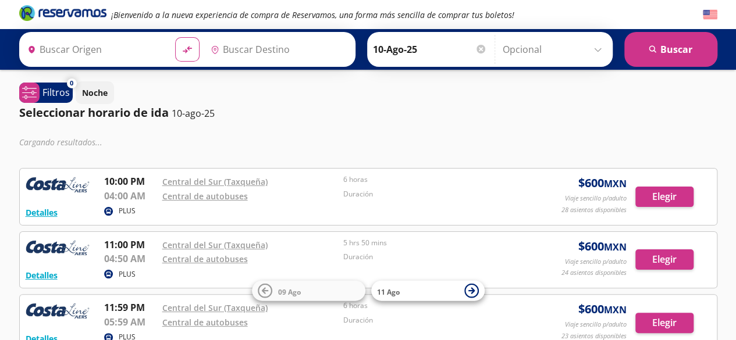
type input "[GEOGRAPHIC_DATA], [GEOGRAPHIC_DATA]"
type input "[PERSON_NAME], [GEOGRAPHIC_DATA]"
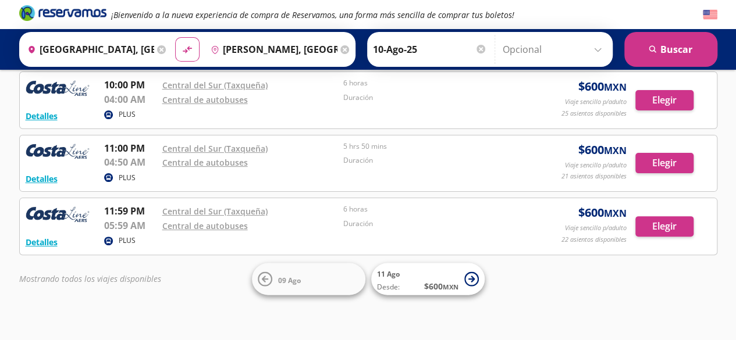
scroll to position [68, 0]
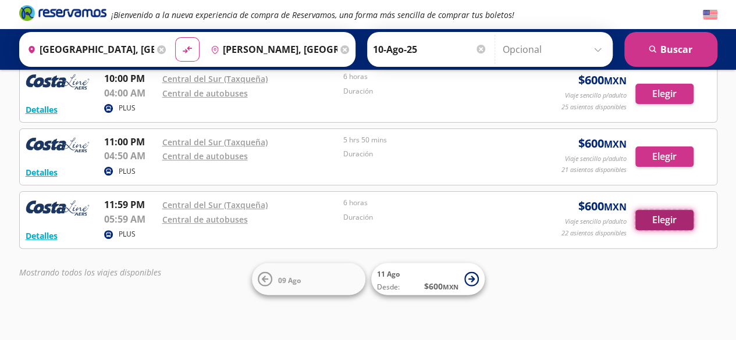
click at [652, 211] on button "Elegir" at bounding box center [664, 220] width 58 height 20
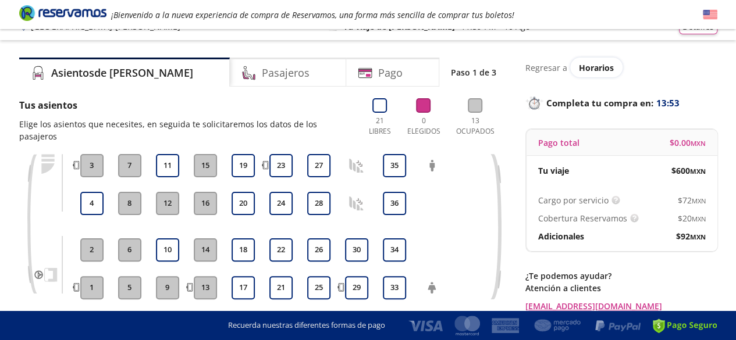
scroll to position [23, 0]
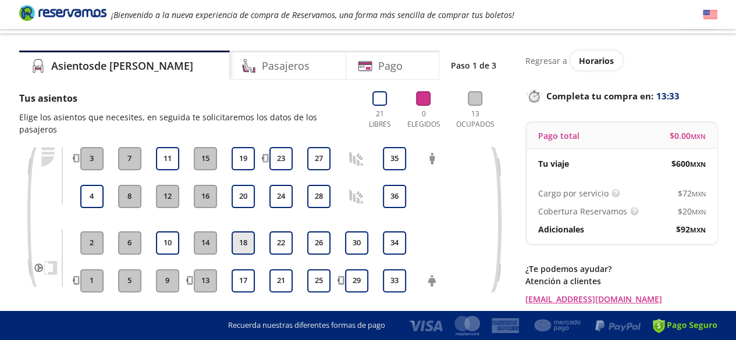
click at [244, 232] on button "18" at bounding box center [243, 243] width 23 height 23
click at [249, 275] on button "17" at bounding box center [243, 280] width 23 height 23
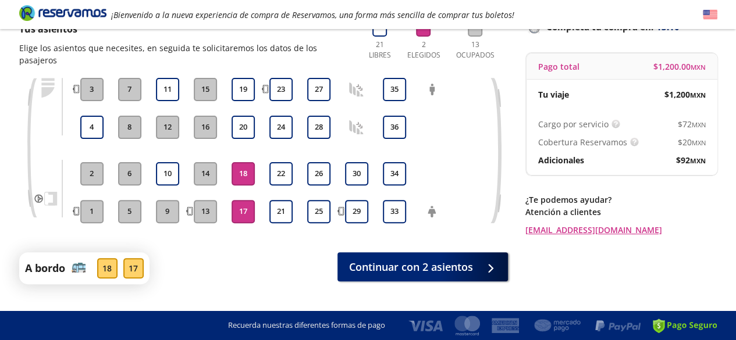
scroll to position [93, 0]
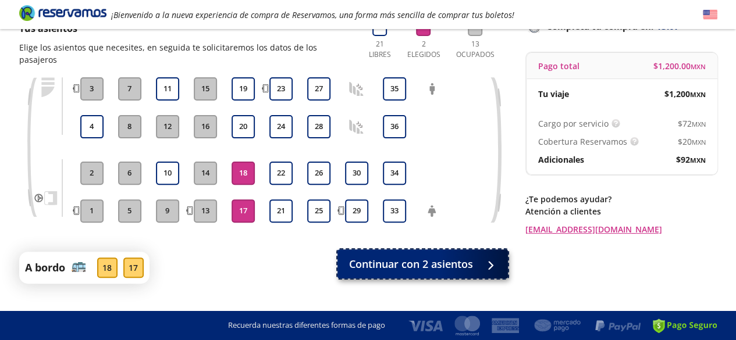
click at [427, 257] on span "Continuar con 2 asientos" at bounding box center [411, 265] width 124 height 16
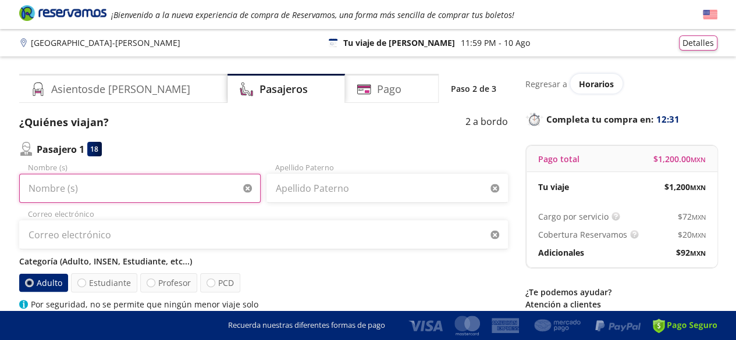
click at [128, 195] on input "Nombre (s)" at bounding box center [139, 188] width 241 height 29
type input "n"
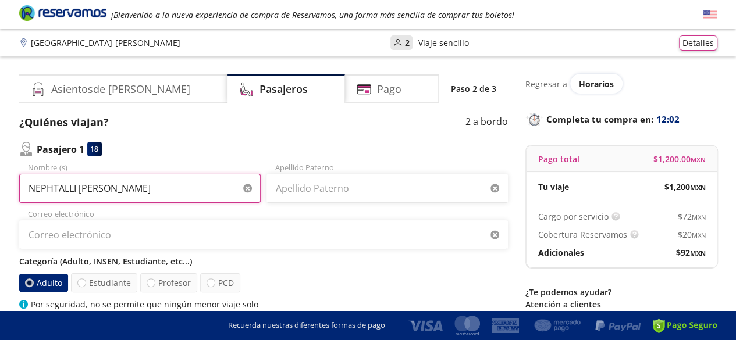
type input "NEPHTALLI [PERSON_NAME]"
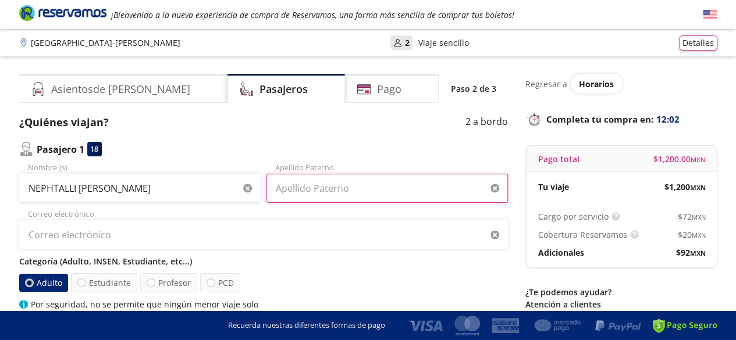
click at [294, 188] on input "Apellido Paterno" at bounding box center [386, 188] width 241 height 29
type input "[PERSON_NAME]"
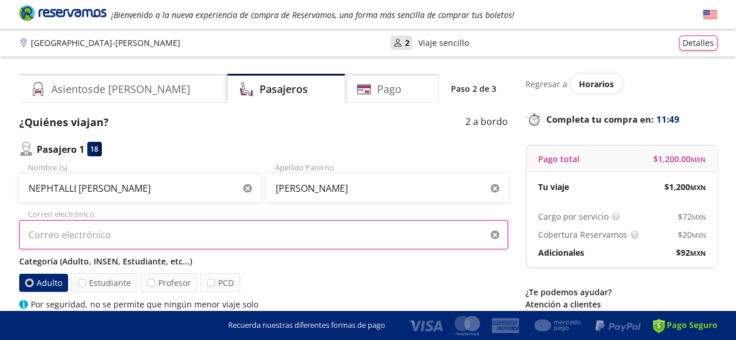
click at [124, 238] on input "Correo electrónico" at bounding box center [263, 234] width 489 height 29
type input "N"
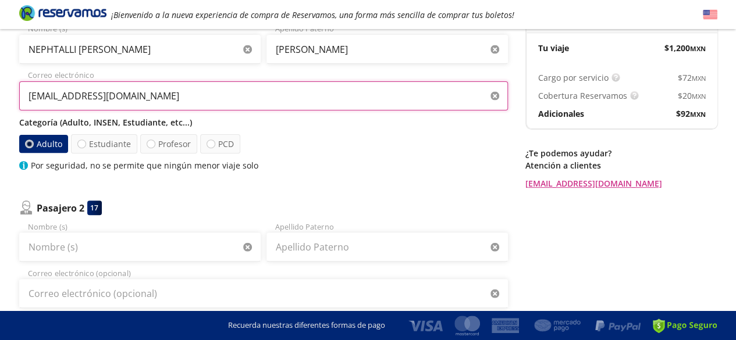
scroll to position [140, 0]
type input "[EMAIL_ADDRESS][DOMAIN_NAME]"
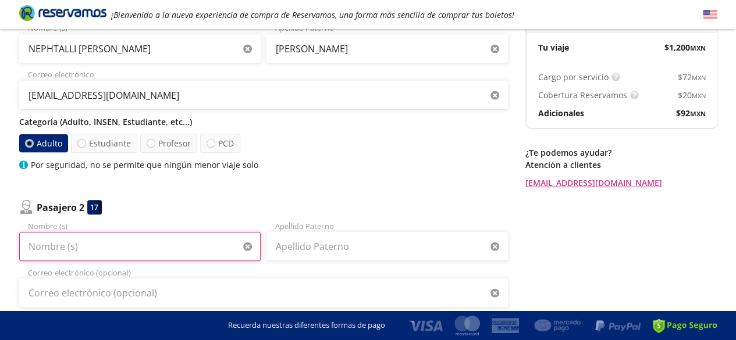
click at [205, 233] on input "Nombre (s)" at bounding box center [139, 246] width 241 height 29
click at [84, 245] on input "Nombre (s)" at bounding box center [139, 246] width 241 height 29
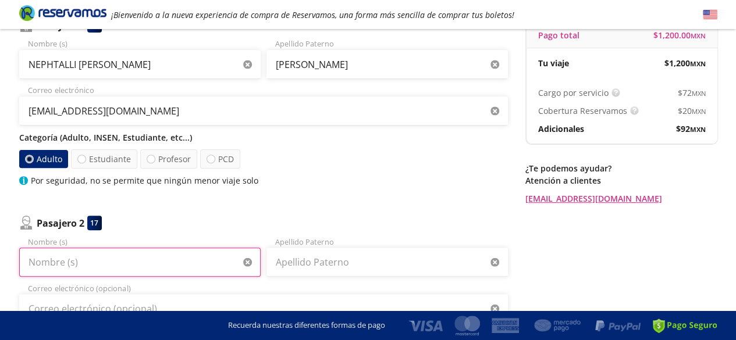
scroll to position [131, 0]
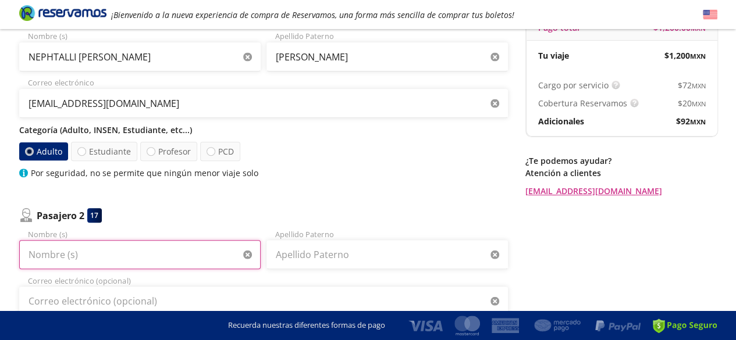
click at [59, 262] on input "Nombre (s)" at bounding box center [139, 254] width 241 height 29
type input "m"
type input "[PERSON_NAME] [PERSON_NAME]"
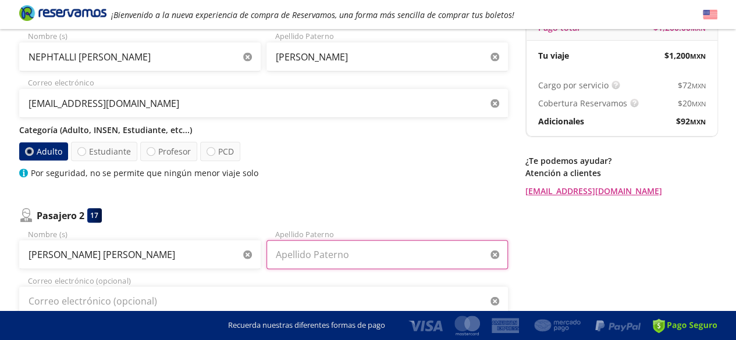
click at [286, 250] on input "Apellido Paterno" at bounding box center [386, 254] width 241 height 29
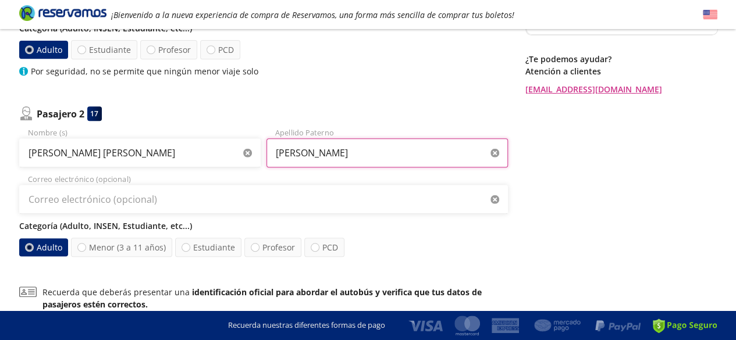
scroll to position [248, 0]
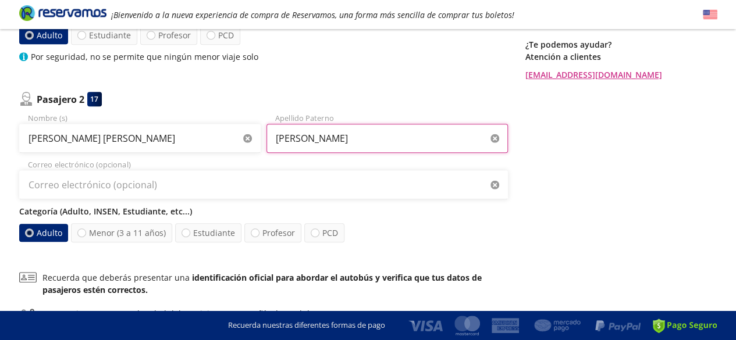
type input "[PERSON_NAME]"
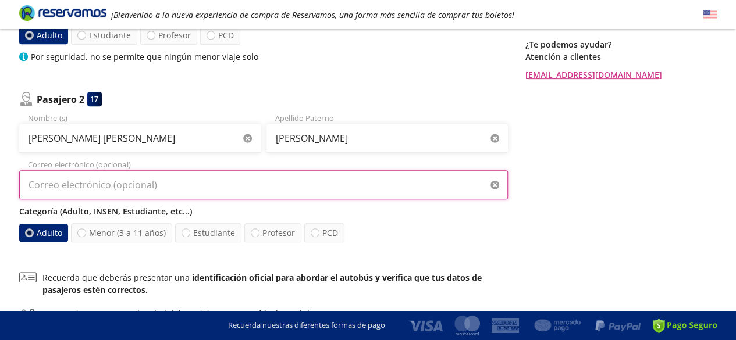
click at [218, 184] on input "Correo electrónico (opcional)" at bounding box center [263, 184] width 489 height 29
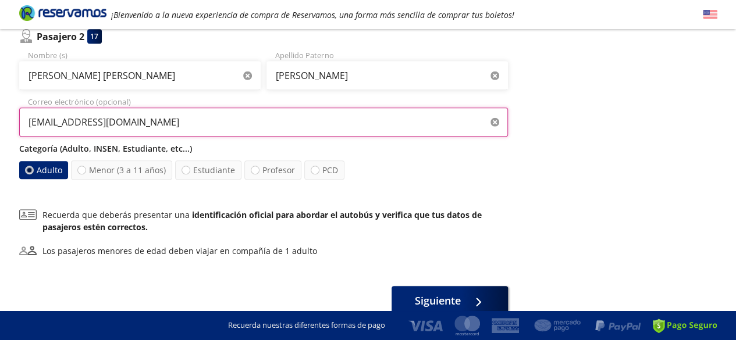
scroll to position [318, 0]
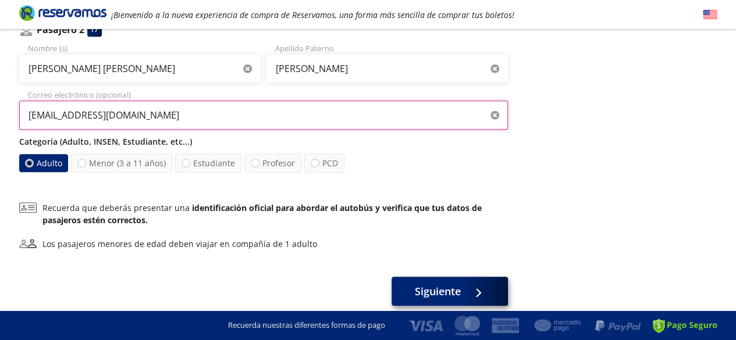
type input "[EMAIL_ADDRESS][DOMAIN_NAME]"
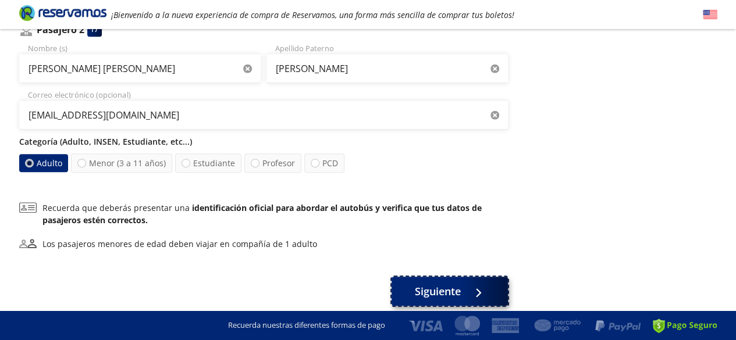
click at [447, 292] on span "Siguiente" at bounding box center [438, 292] width 46 height 16
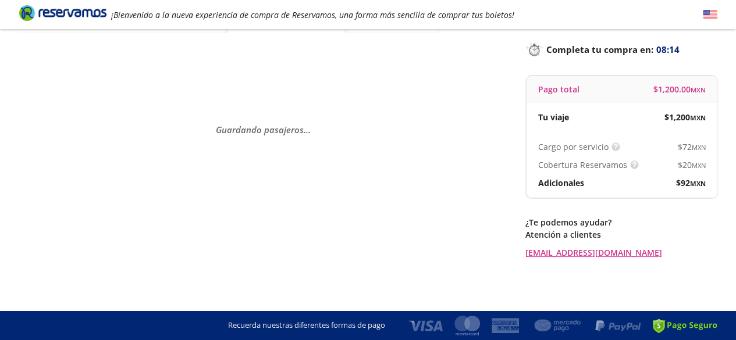
scroll to position [0, 0]
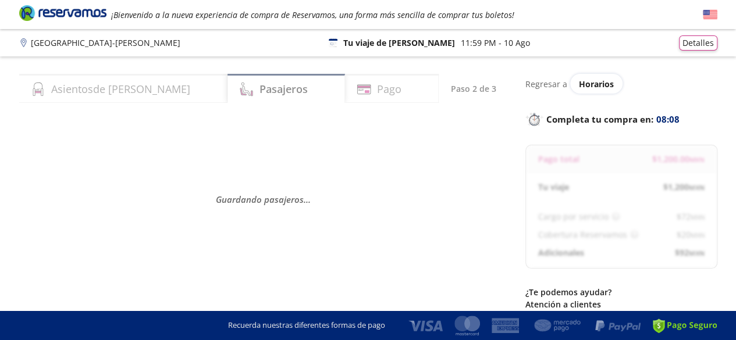
select select "MX"
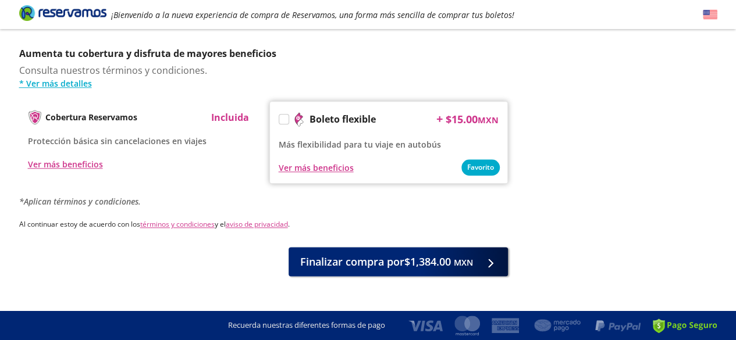
scroll to position [590, 0]
